Goal: Transaction & Acquisition: Purchase product/service

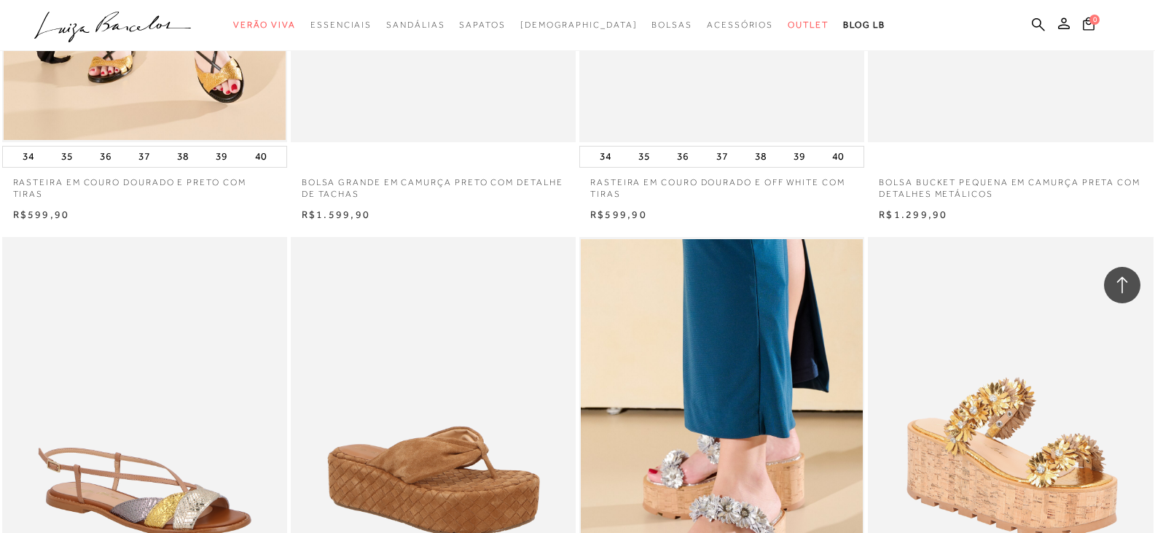
scroll to position [2040, 0]
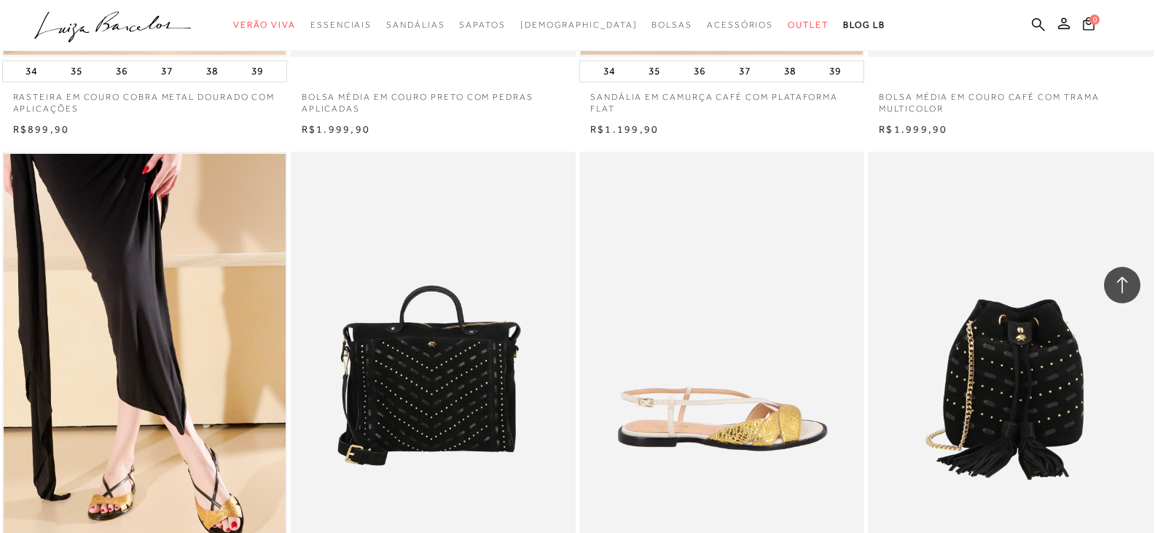
click at [1027, 24] on ul ".a{fill-rule:evenodd;} Verão Viva Em alta Favoritos das Influenciadoras Apostas…" at bounding box center [566, 25] width 1065 height 27
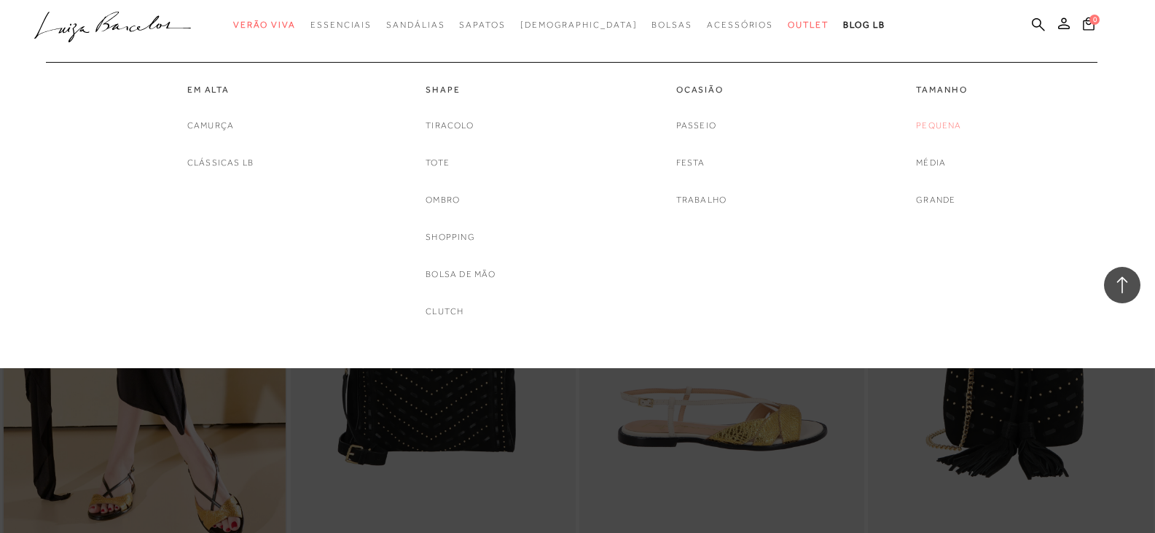
click at [928, 122] on link "Pequena" at bounding box center [938, 125] width 45 height 15
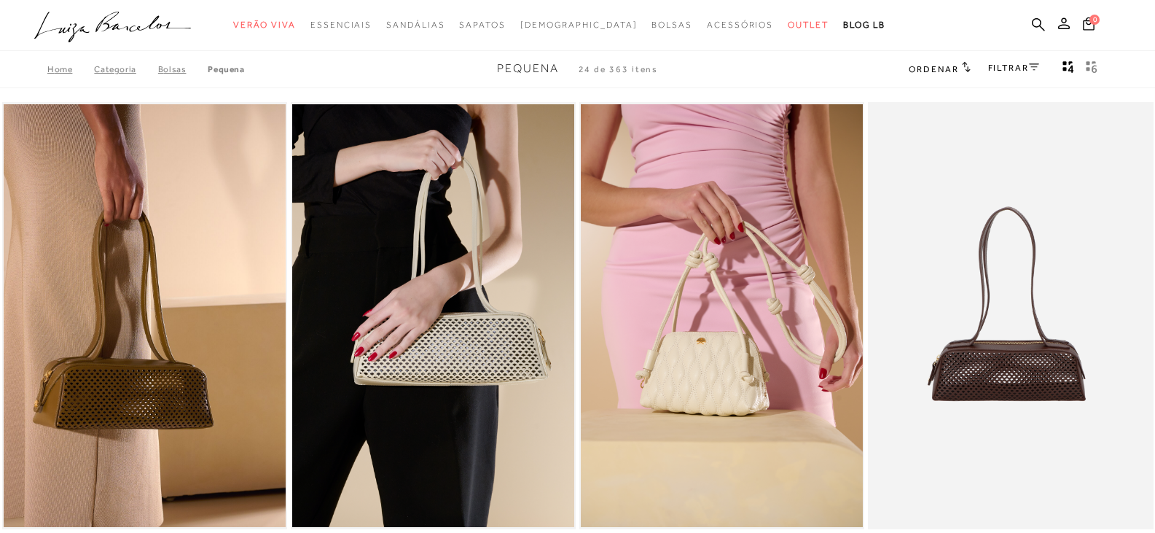
click at [1003, 71] on link "FILTRAR" at bounding box center [1013, 68] width 51 height 10
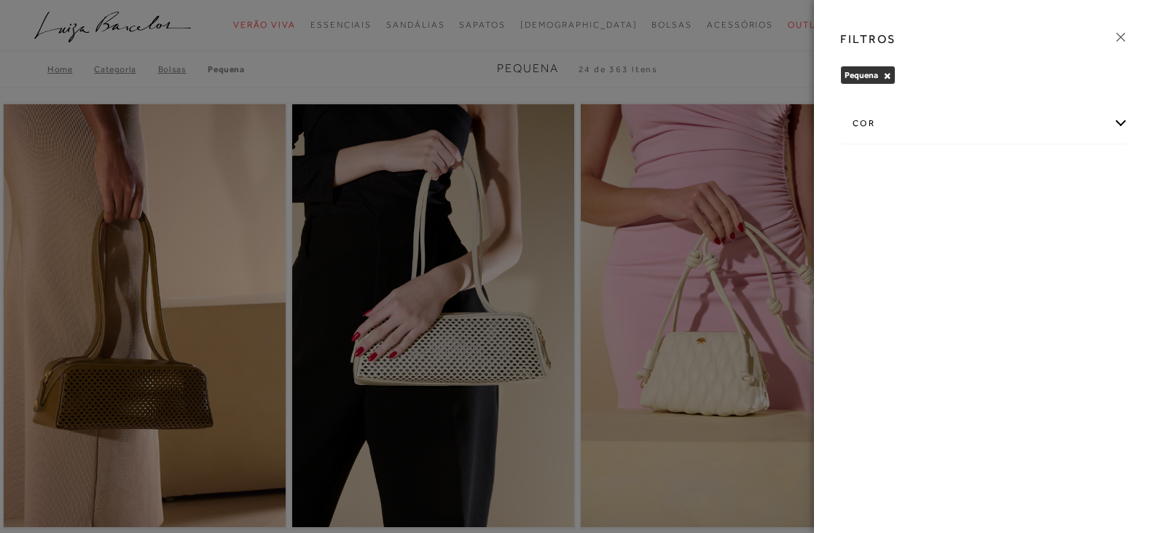
click at [969, 130] on div "cor" at bounding box center [984, 123] width 287 height 39
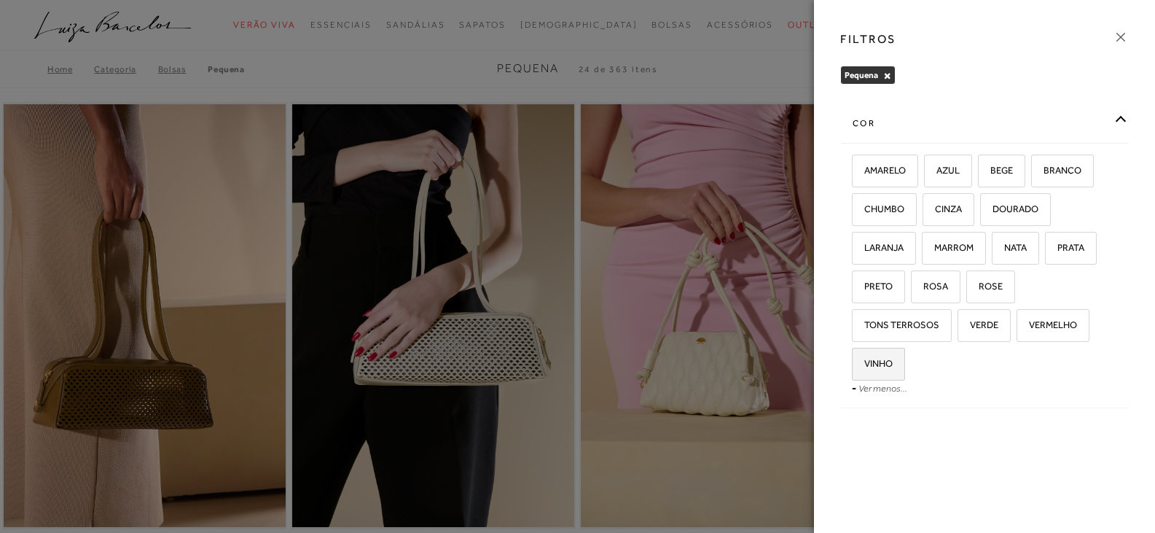
click at [879, 369] on label "VINHO" at bounding box center [878, 363] width 52 height 31
click at [864, 369] on input "VINHO" at bounding box center [857, 365] width 15 height 15
checkbox input "true"
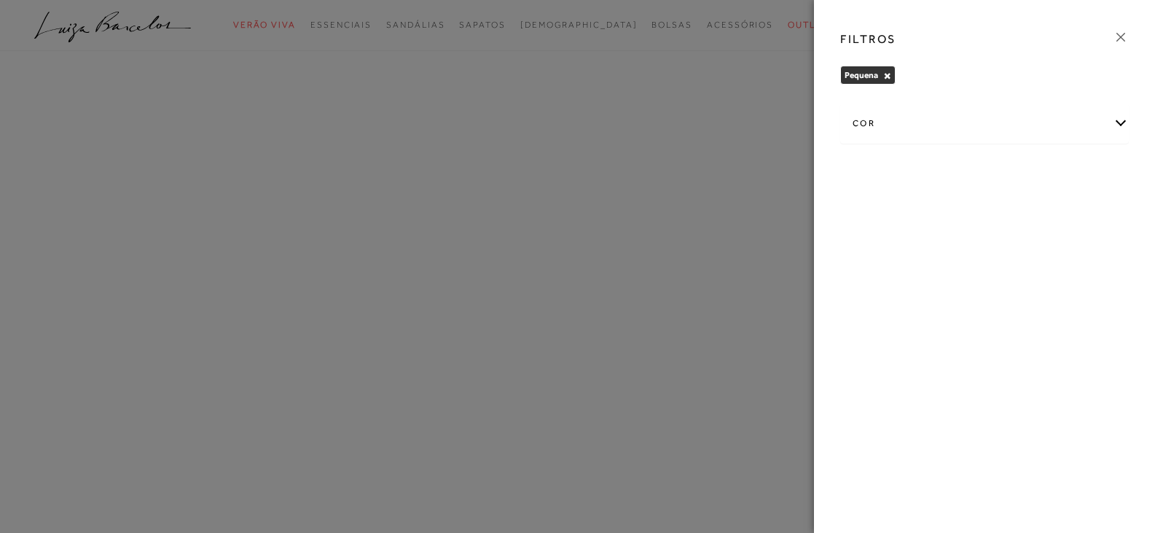
click at [711, 232] on div at bounding box center [577, 266] width 1155 height 533
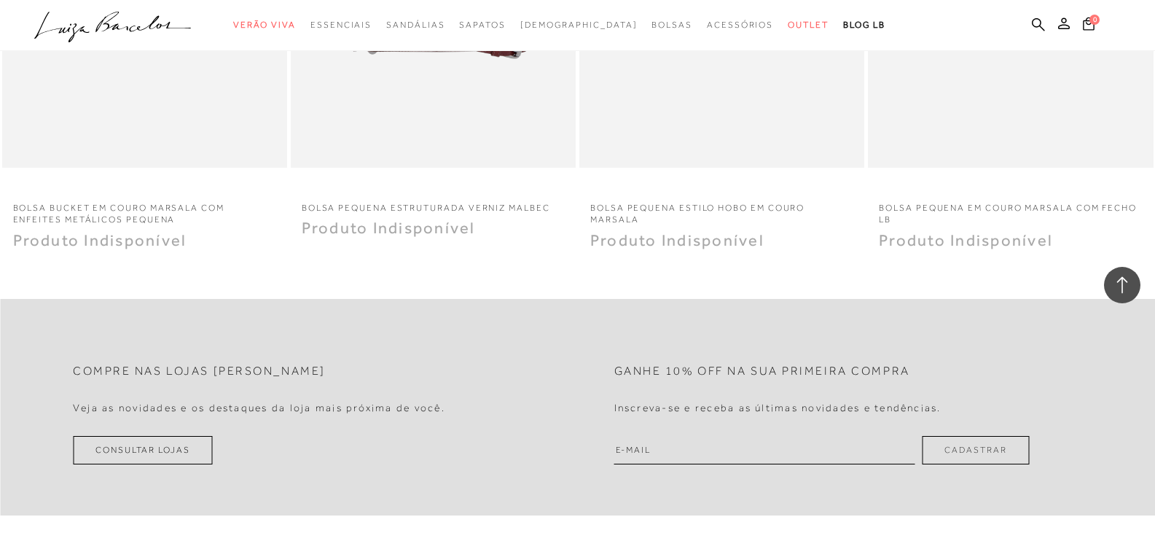
scroll to position [1239, 0]
